Goal: Transaction & Acquisition: Subscribe to service/newsletter

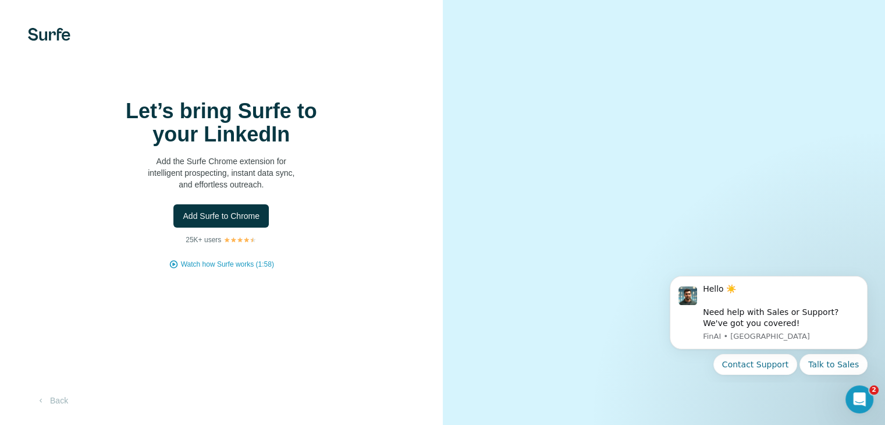
click at [241, 243] on img at bounding box center [240, 239] width 33 height 7
click at [235, 269] on div "Let’s bring Surfe to your LinkedIn Add the Surfe Chrome extension for intellige…" at bounding box center [221, 185] width 396 height 170
click at [59, 394] on button "Back" at bounding box center [52, 400] width 48 height 21
click at [258, 222] on span "Add Surfe to Chrome" at bounding box center [221, 216] width 77 height 12
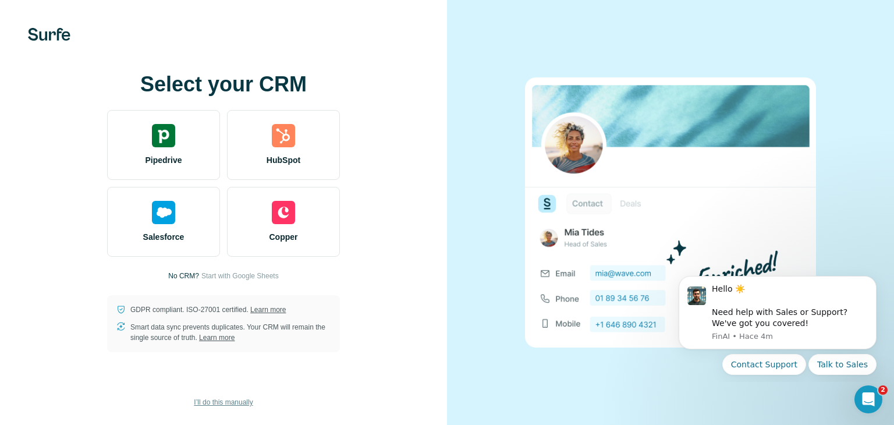
click at [216, 405] on span "I’ll do this manually" at bounding box center [223, 402] width 59 height 10
click at [219, 274] on span "Start with Google Sheets" at bounding box center [239, 276] width 77 height 10
